Goal: Task Accomplishment & Management: Use online tool/utility

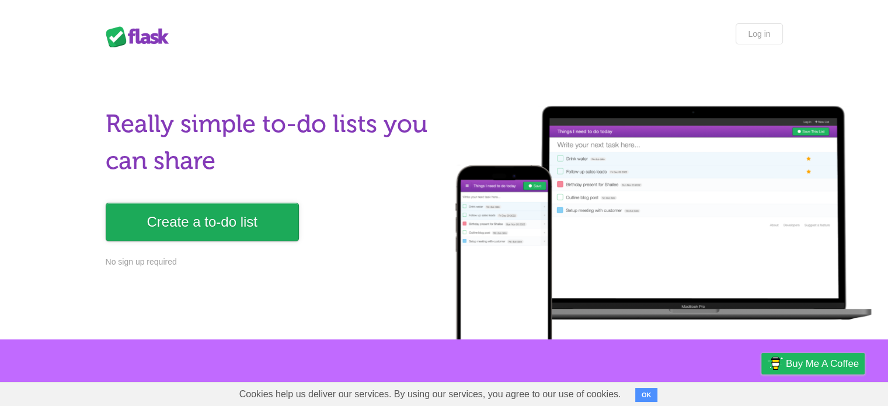
click at [235, 233] on link "Create a to-do list" at bounding box center [202, 221] width 193 height 39
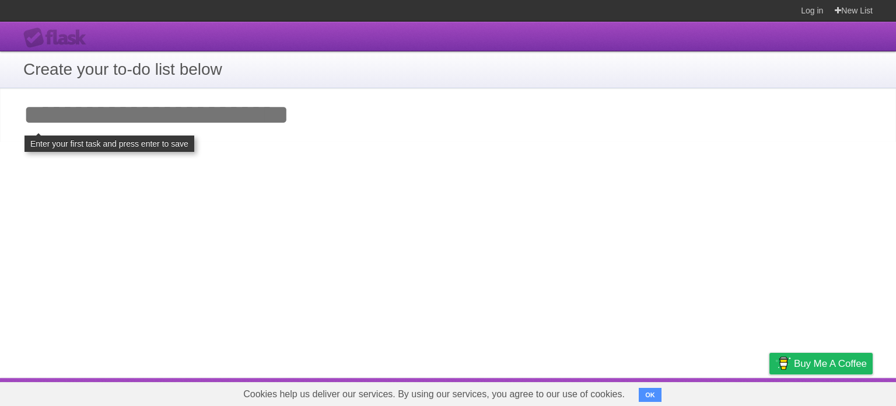
click at [275, 124] on input "Add your first task" at bounding box center [448, 115] width 896 height 54
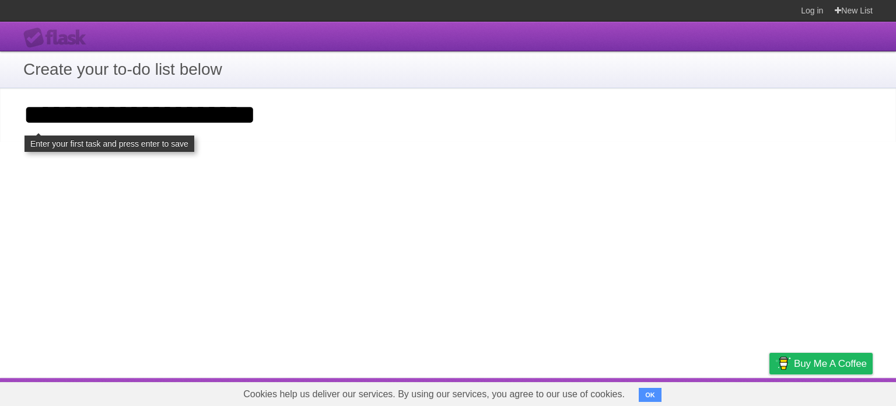
type input "**********"
click input "**********" at bounding box center [0, 0] width 0 height 0
